Goal: Transaction & Acquisition: Purchase product/service

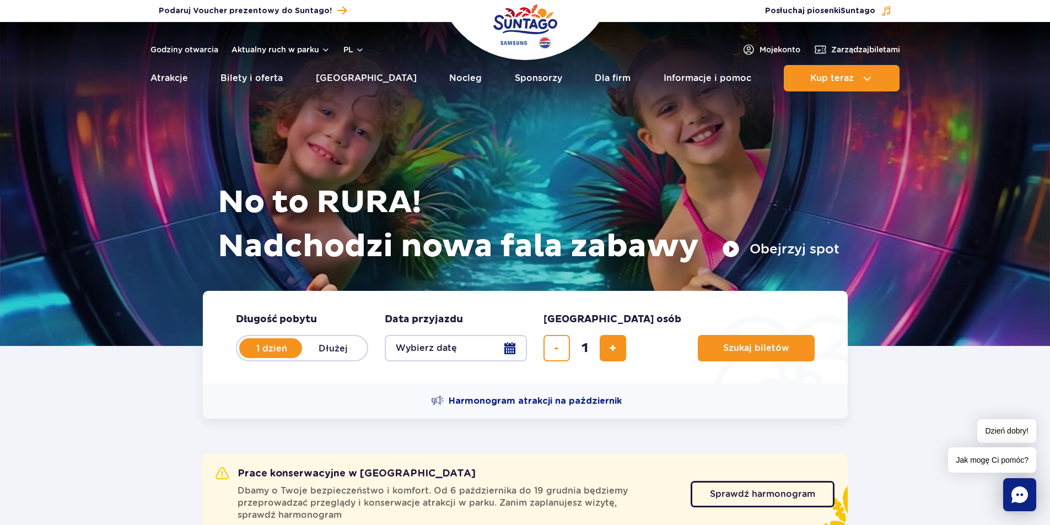
click at [512, 348] on button "Wybierz datę" at bounding box center [456, 348] width 142 height 26
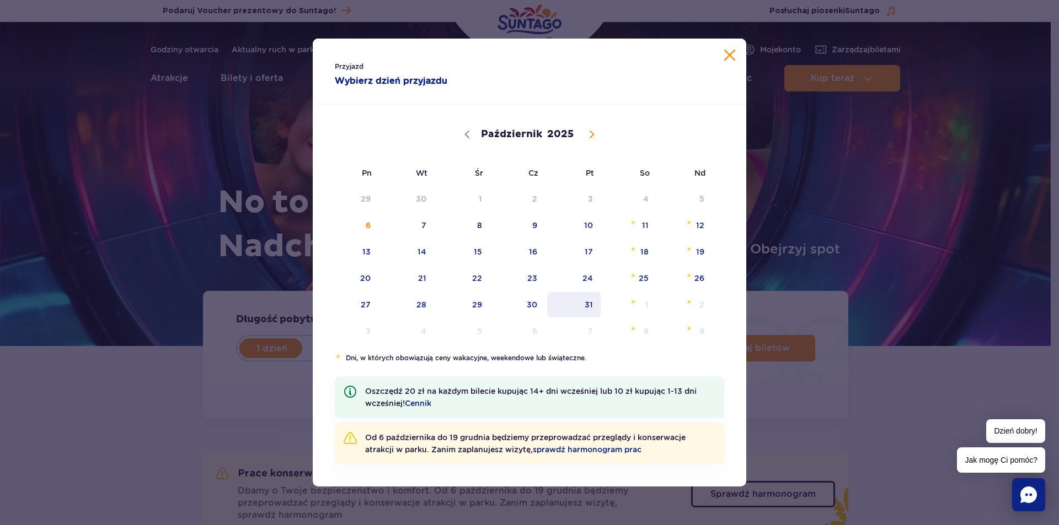
click at [588, 304] on span "31" at bounding box center [574, 304] width 56 height 25
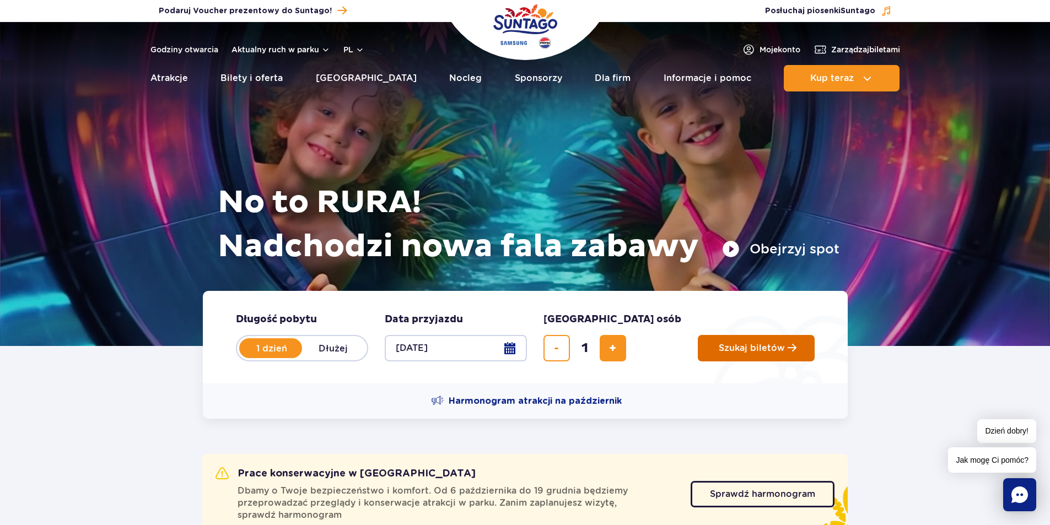
click at [719, 349] on span "Szukaj biletów" at bounding box center [752, 349] width 66 height 10
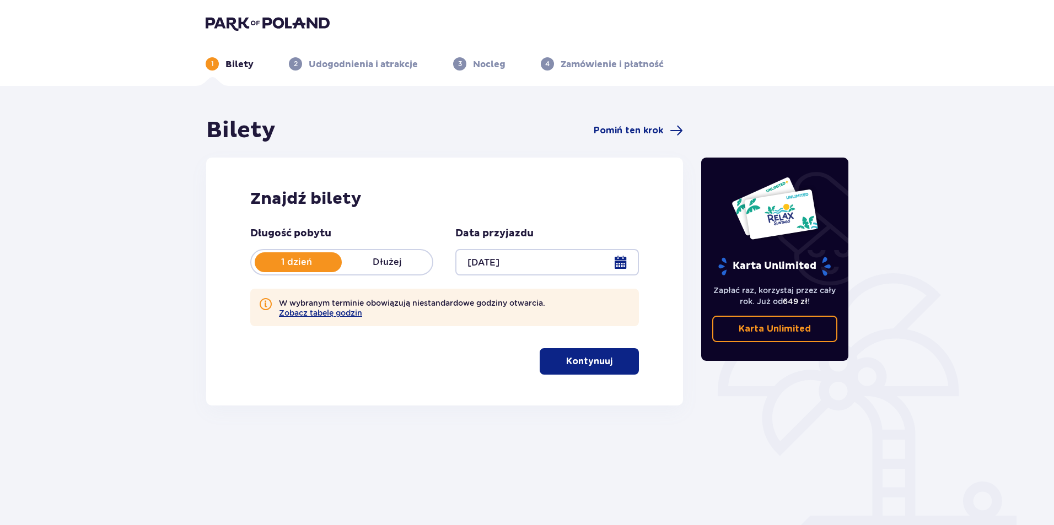
click at [571, 361] on p "Kontynuuj" at bounding box center [589, 362] width 46 height 12
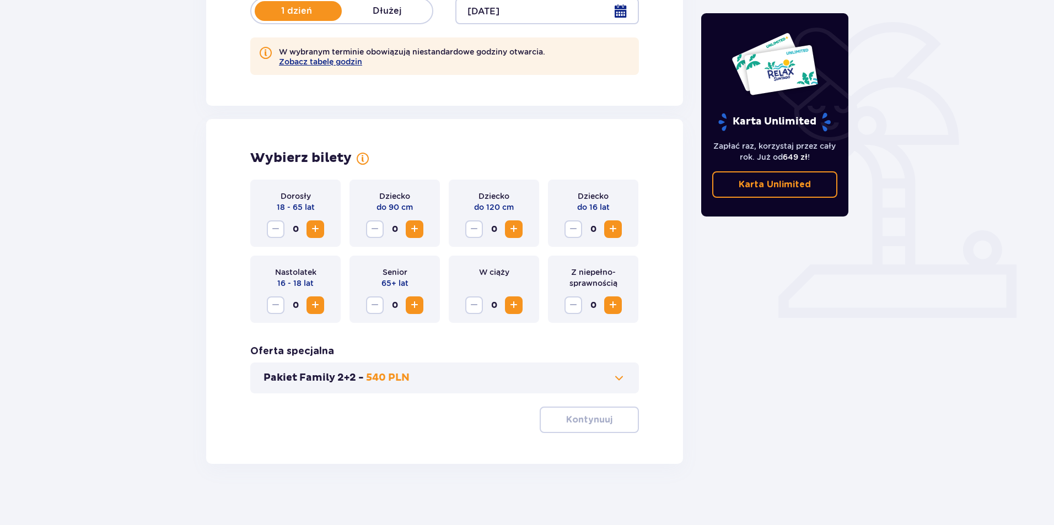
scroll to position [256, 0]
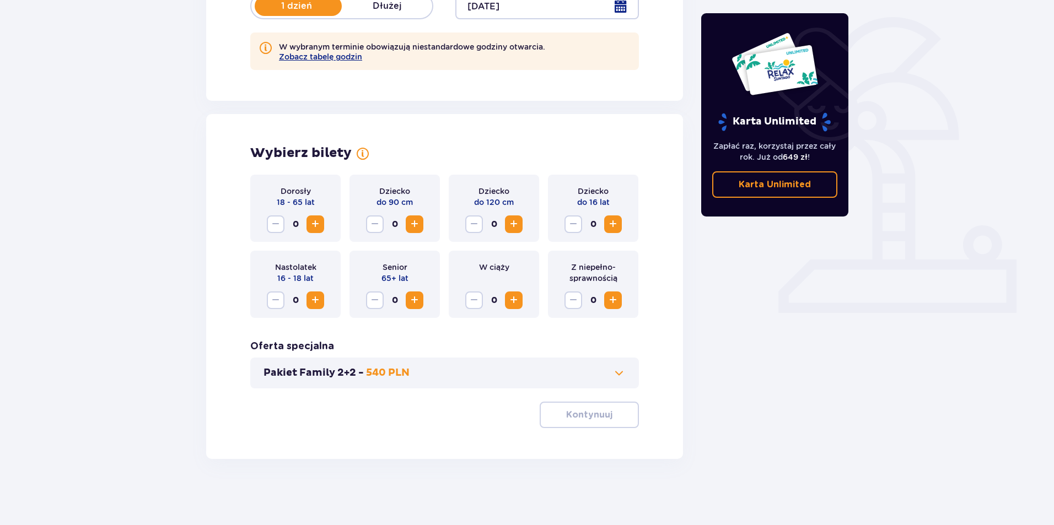
click at [315, 222] on span "Zwiększ" at bounding box center [315, 224] width 13 height 13
click at [596, 411] on p "Kontynuuj" at bounding box center [589, 415] width 46 height 12
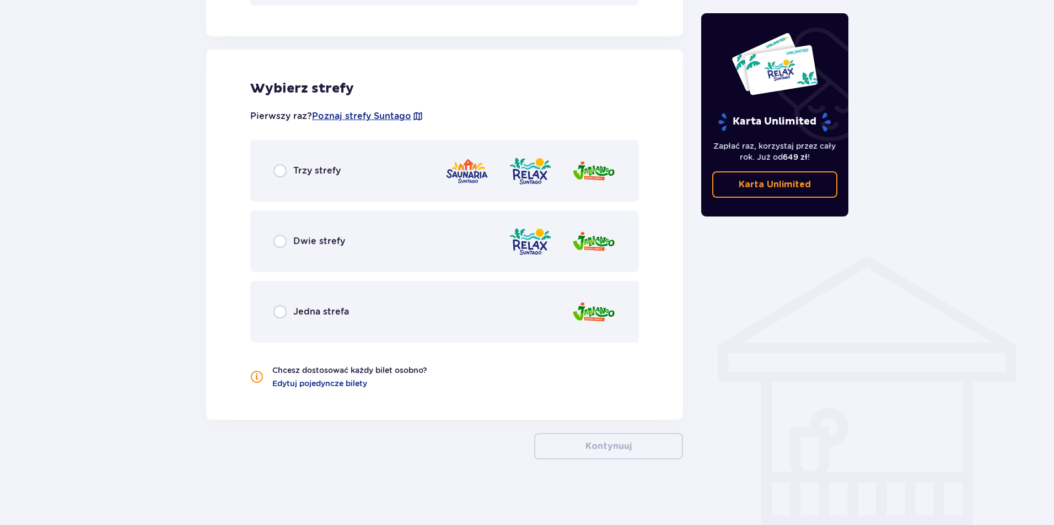
scroll to position [640, 0]
click at [283, 173] on input "radio" at bounding box center [279, 170] width 13 height 13
radio input "true"
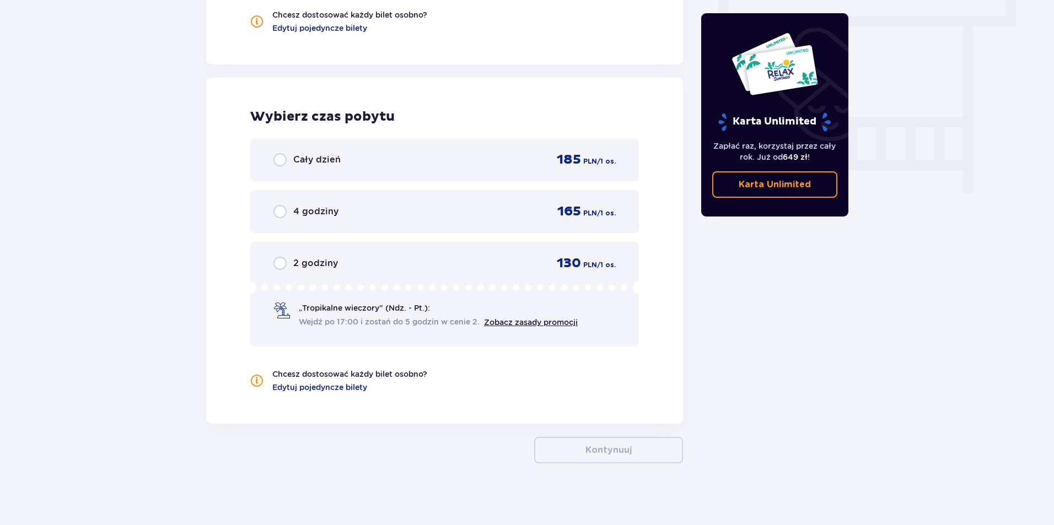
scroll to position [1000, 0]
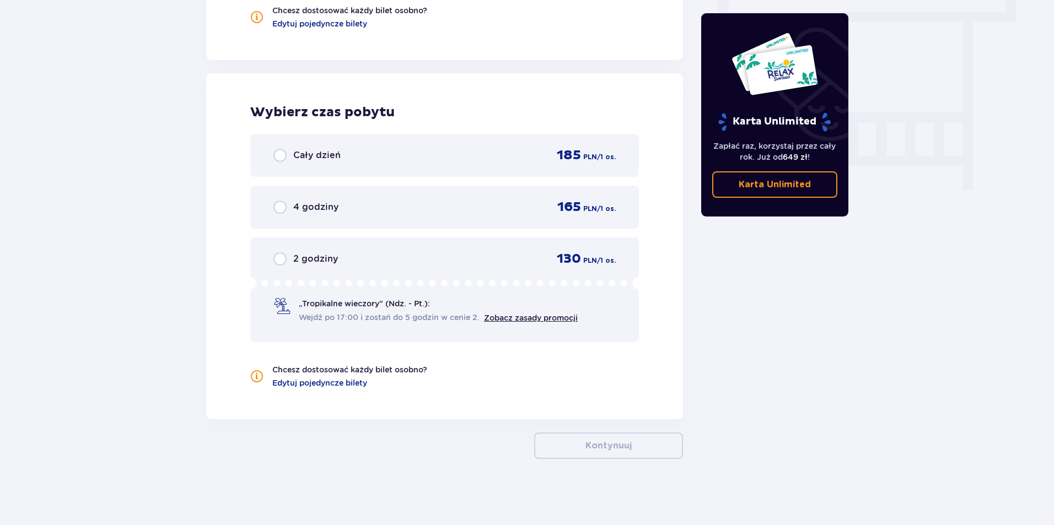
click at [277, 153] on input "radio" at bounding box center [279, 155] width 13 height 13
radio input "true"
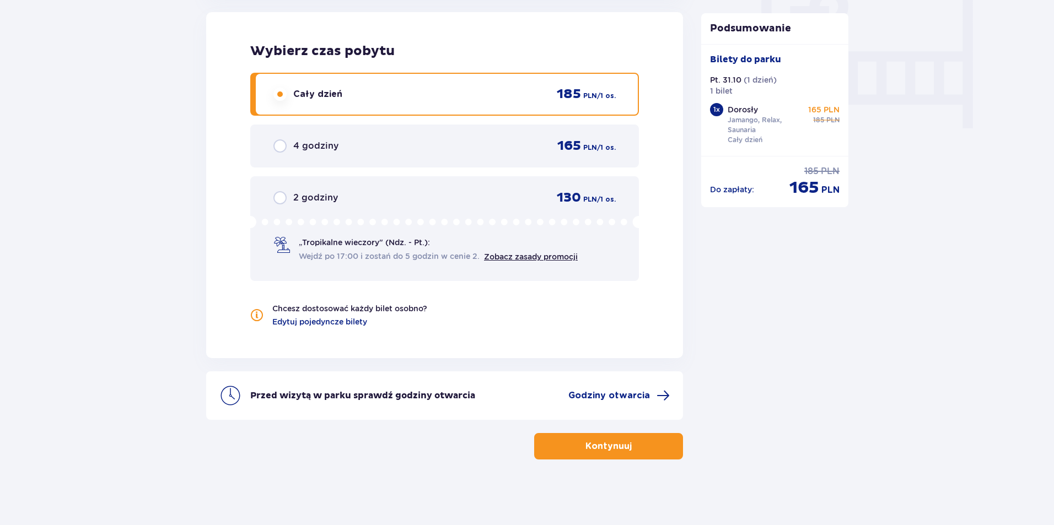
scroll to position [1061, 0]
click at [603, 446] on p "Kontynuuj" at bounding box center [609, 446] width 46 height 12
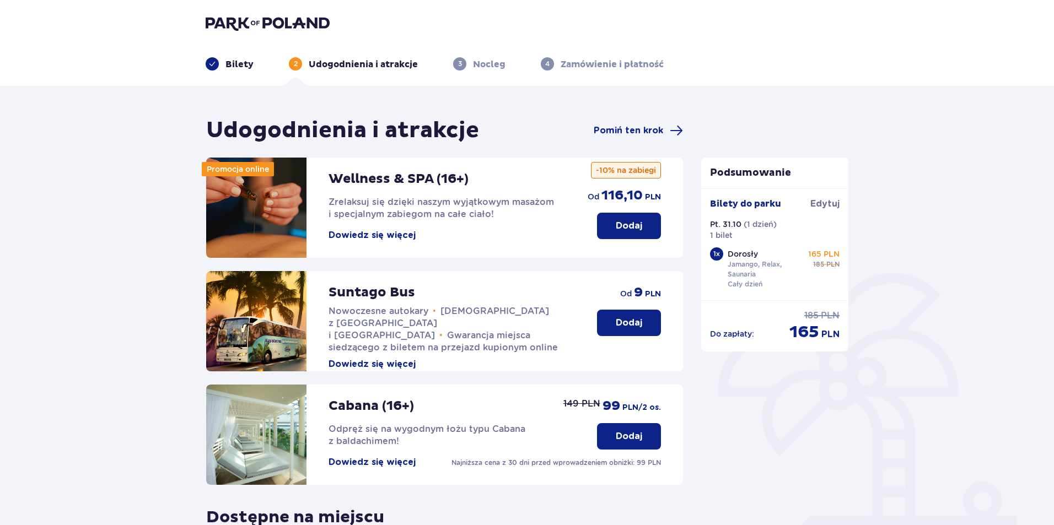
click at [632, 324] on p "Dodaj" at bounding box center [629, 323] width 26 height 12
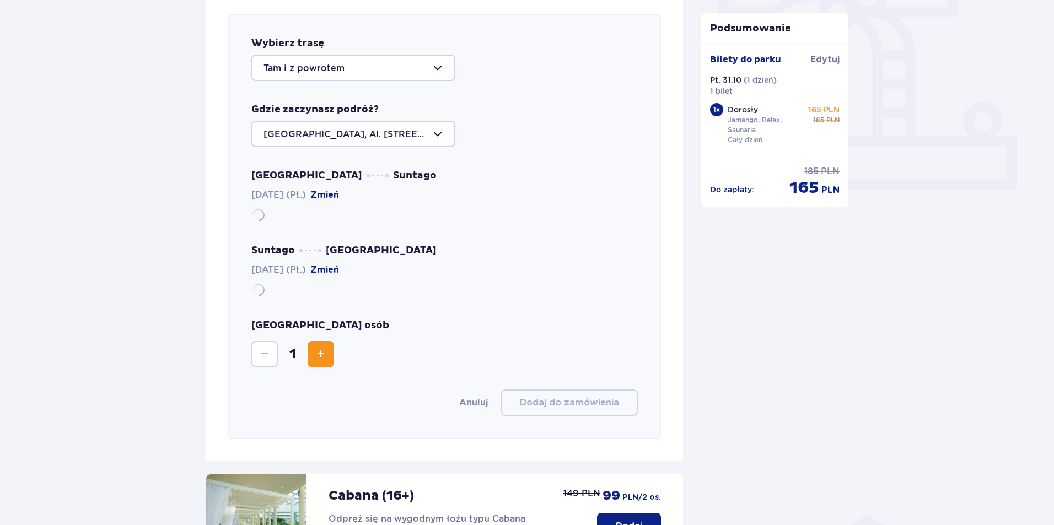
scroll to position [380, 0]
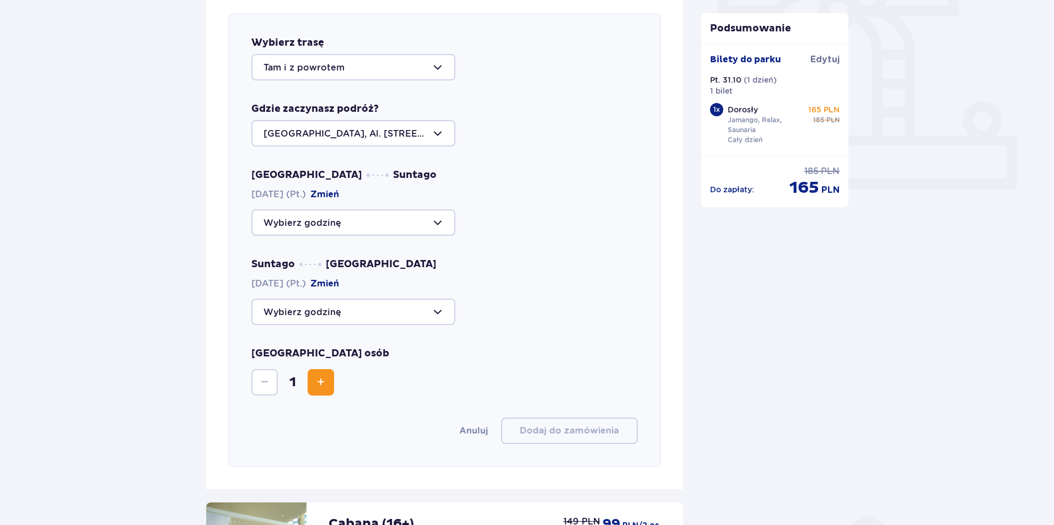
click at [397, 66] on div at bounding box center [353, 67] width 204 height 26
click at [334, 100] on p "Tam i z powrotem" at bounding box center [304, 101] width 81 height 12
click at [436, 132] on div at bounding box center [353, 133] width 204 height 26
click at [366, 164] on p "[GEOGRAPHIC_DATA], Al. [STREET_ADDRESS]" at bounding box center [354, 173] width 180 height 24
click at [438, 223] on div at bounding box center [353, 223] width 204 height 26
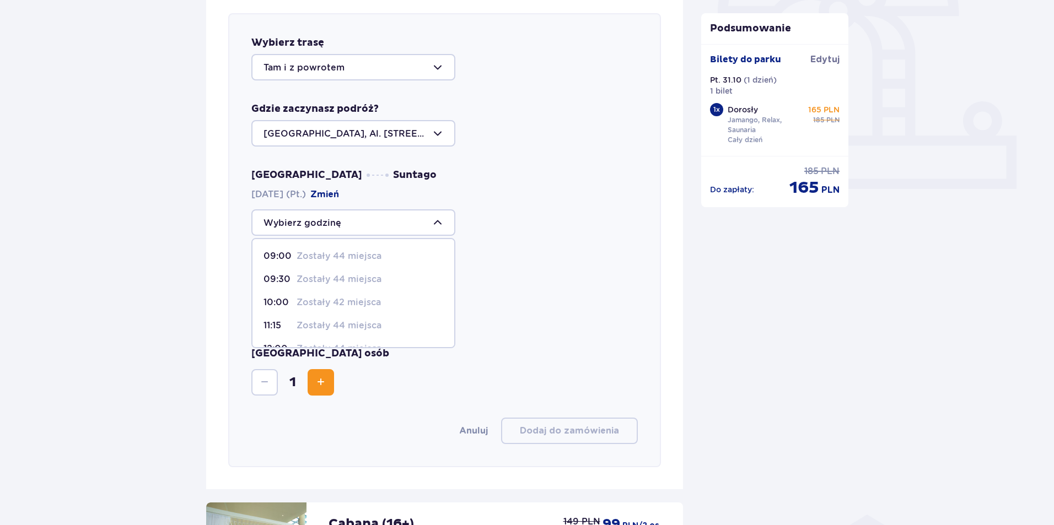
scroll to position [55, 0]
click at [307, 245] on p "Zostały 42 miejsca" at bounding box center [339, 248] width 84 height 12
type input "10:00"
click at [442, 312] on div at bounding box center [353, 312] width 204 height 26
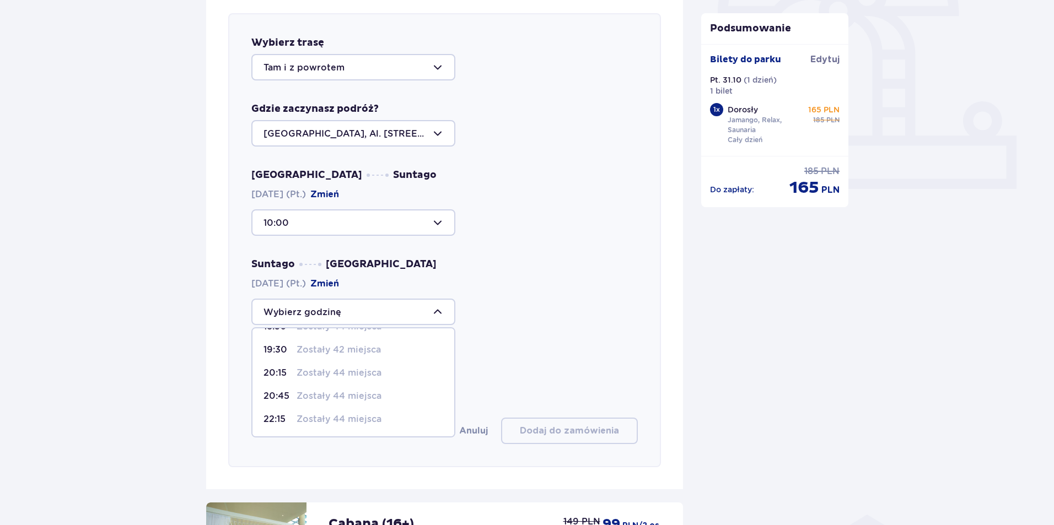
scroll to position [33, 0]
click at [841, 399] on div "Podsumowanie Dodano bilety do zamówienia Bilety do parku Edytuj Pt. 31.10 ( 1 d…" at bounding box center [775, 289] width 165 height 1107
